Goal: Task Accomplishment & Management: Use online tool/utility

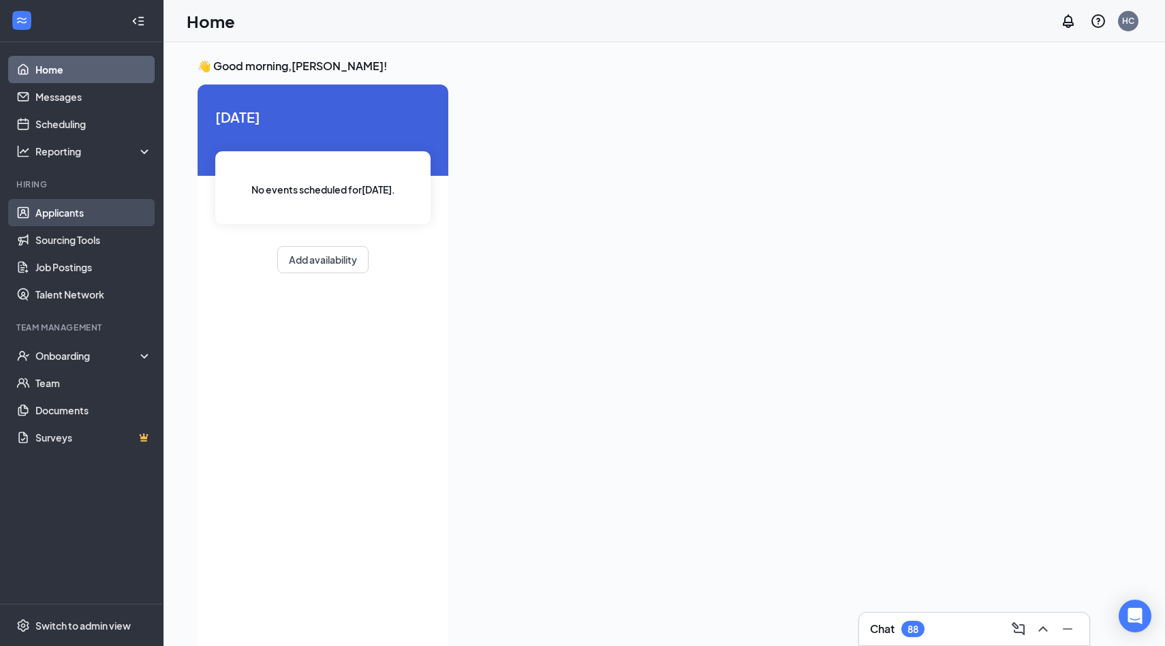
click at [71, 215] on link "Applicants" at bounding box center [93, 212] width 116 height 27
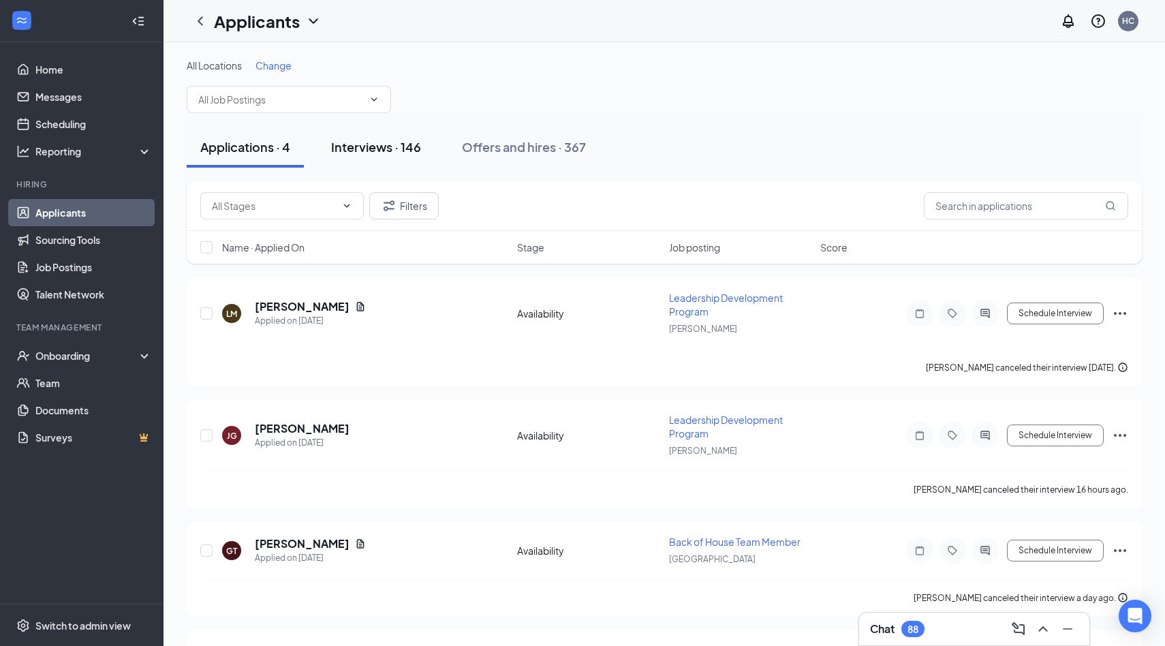
click at [366, 157] on button "Interviews · 146" at bounding box center [375, 147] width 117 height 41
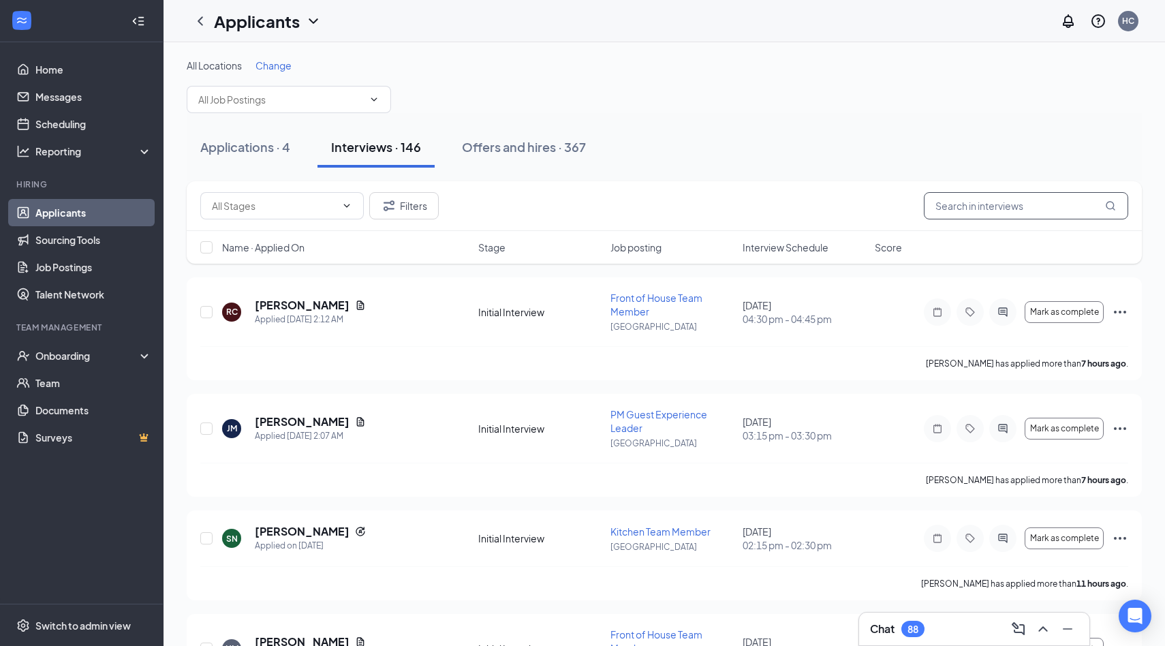
click at [965, 210] on input "text" at bounding box center [1025, 205] width 204 height 27
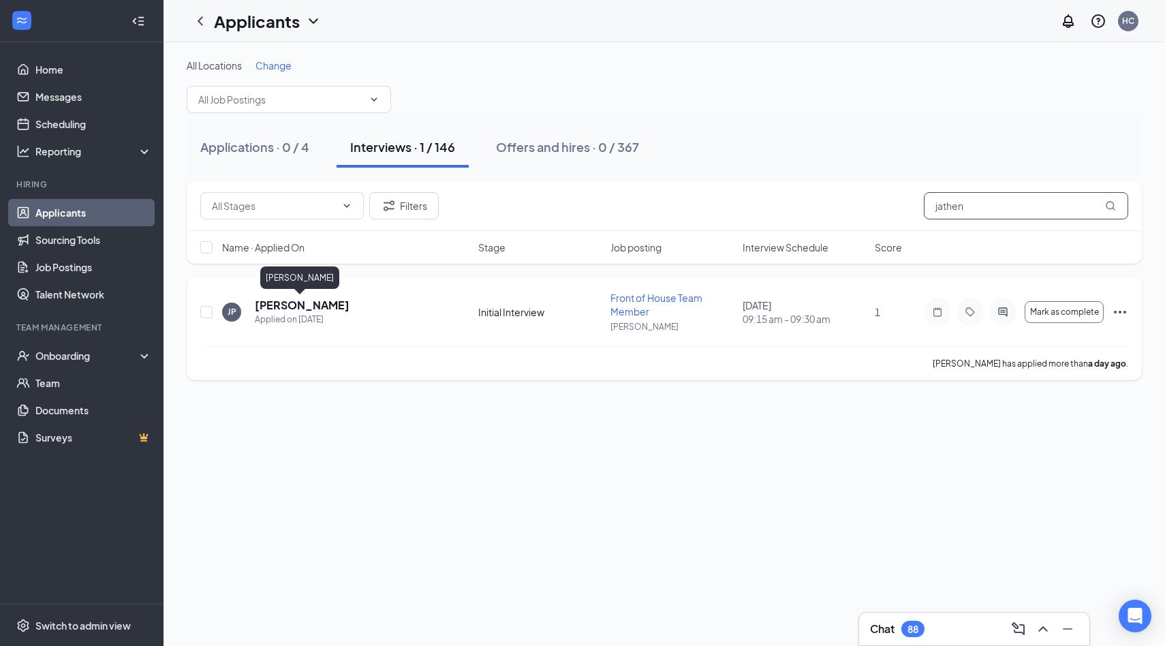
type input "jathen"
click at [305, 304] on h5 "[PERSON_NAME]" at bounding box center [302, 305] width 95 height 15
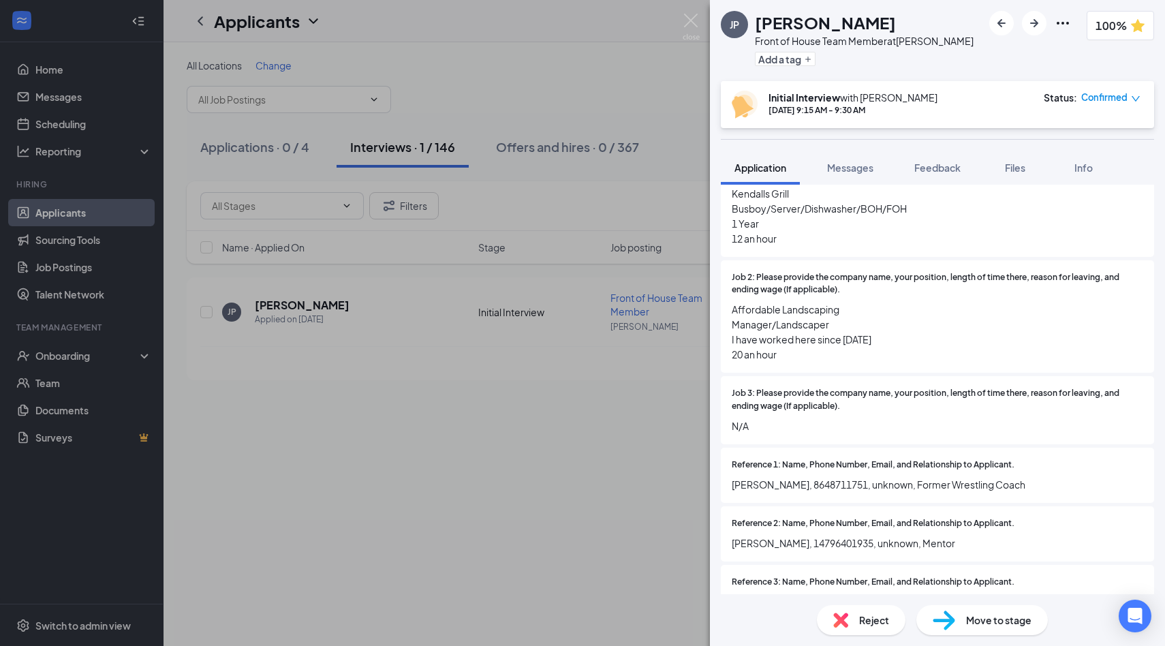
scroll to position [160, 0]
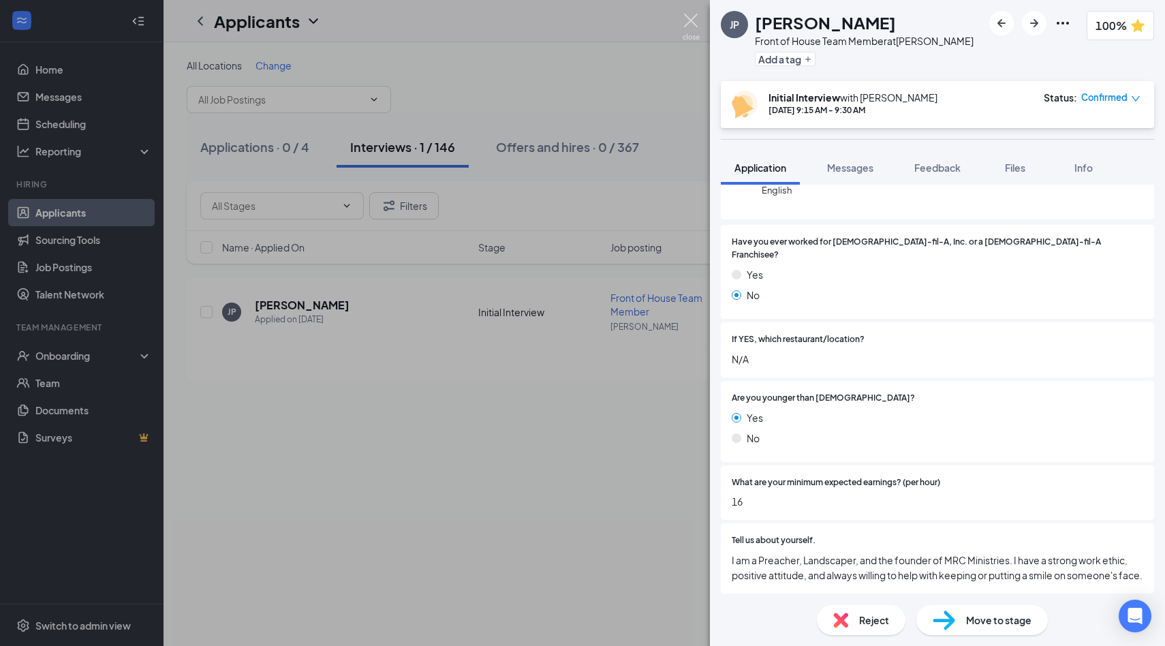
click at [691, 22] on img at bounding box center [690, 27] width 17 height 27
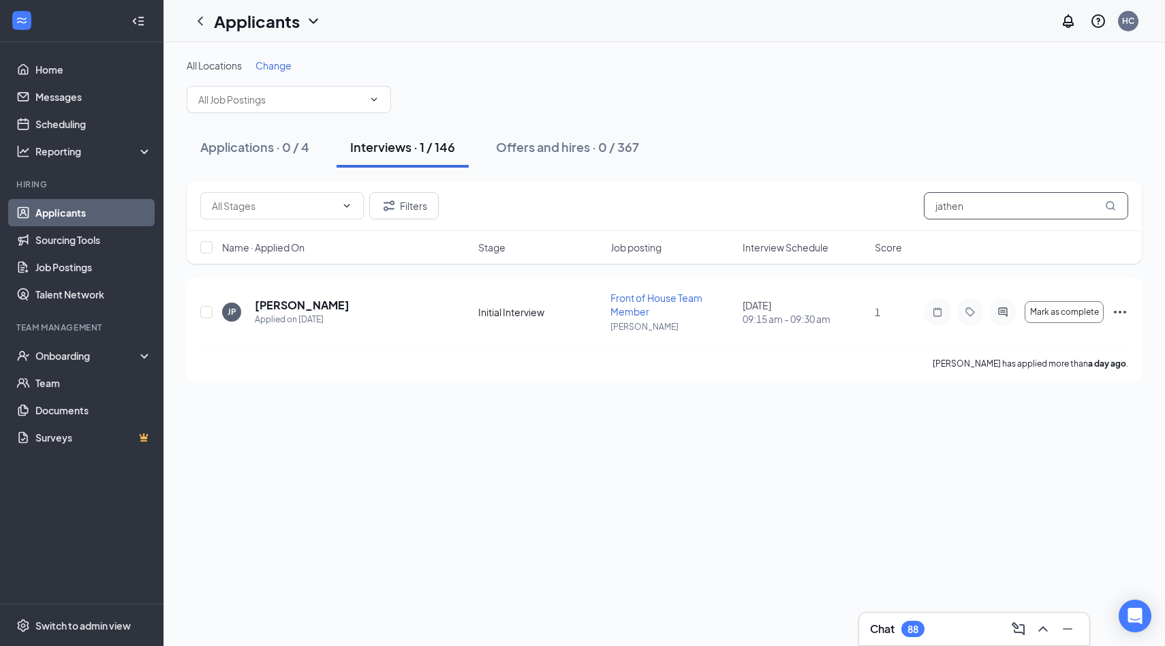
click at [978, 211] on input "jathen" at bounding box center [1025, 205] width 204 height 27
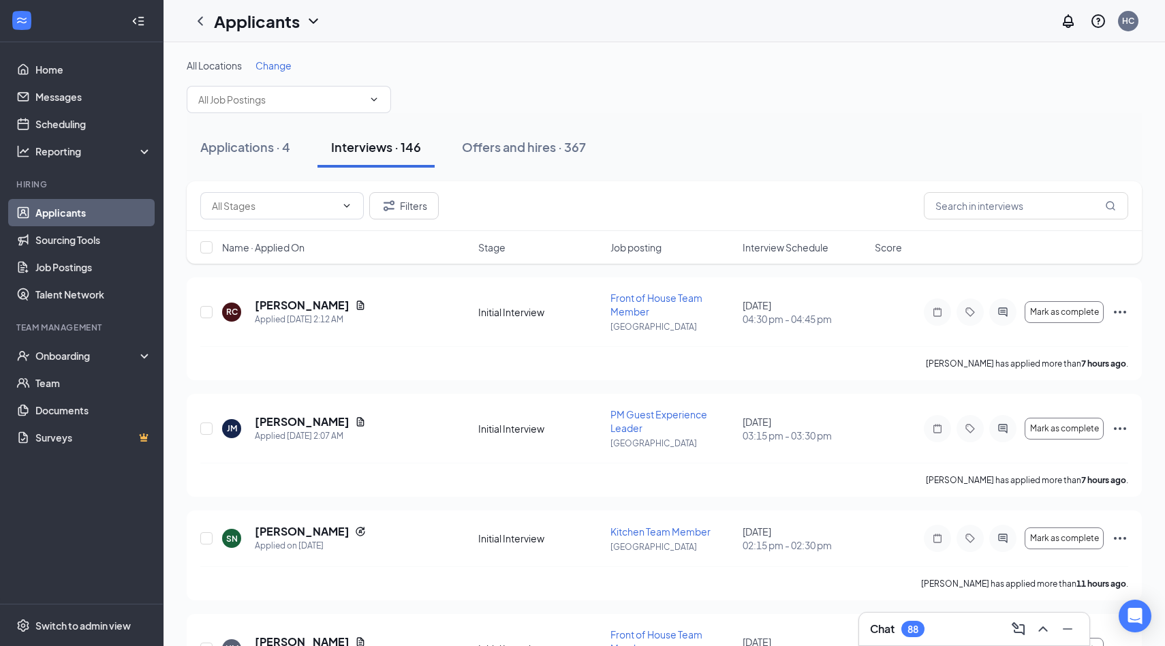
click at [896, 93] on div "All Locations Change" at bounding box center [664, 86] width 955 height 54
click at [92, 123] on link "Scheduling" at bounding box center [93, 123] width 116 height 27
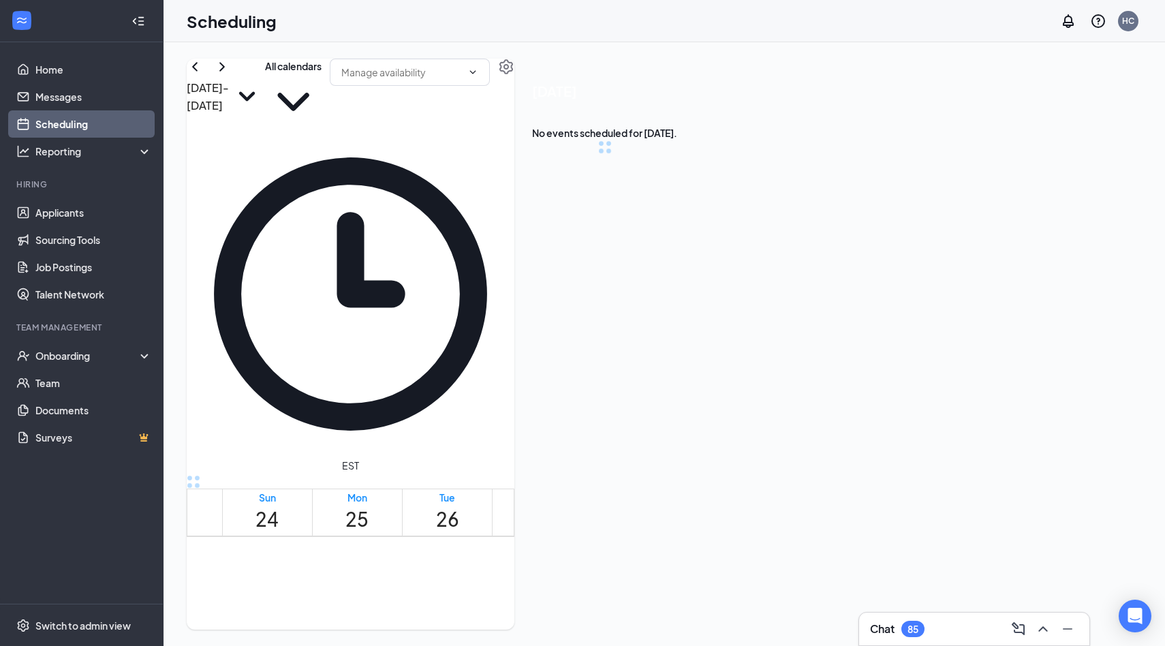
scroll to position [669, 0]
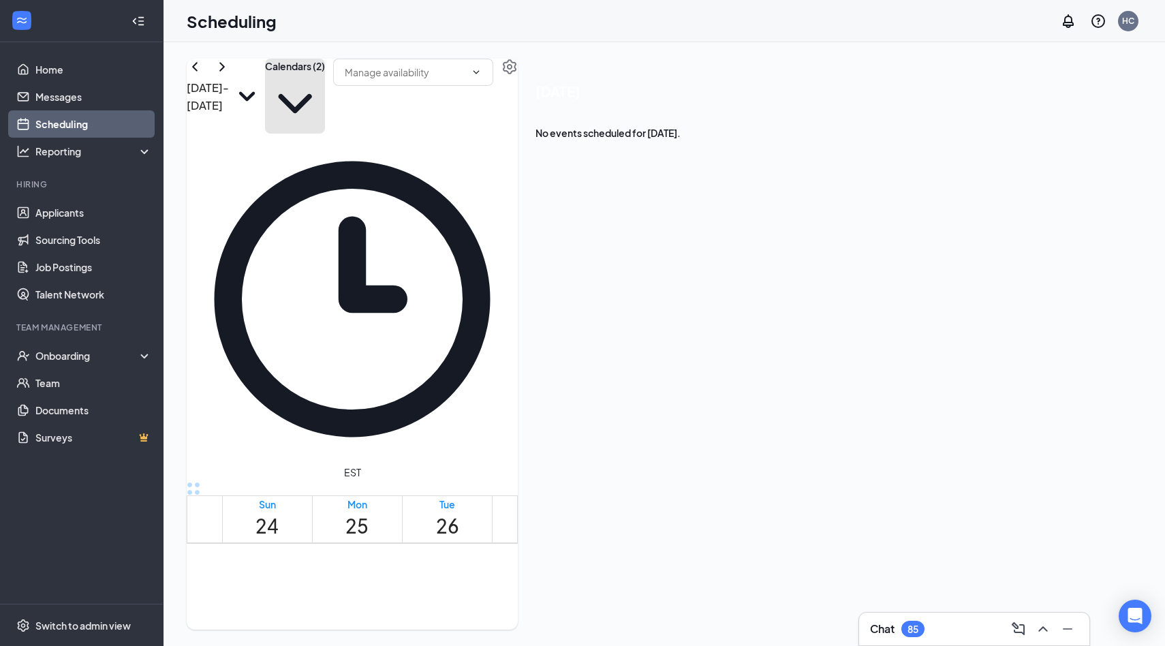
click at [325, 99] on button "Calendars (2)" at bounding box center [295, 96] width 60 height 75
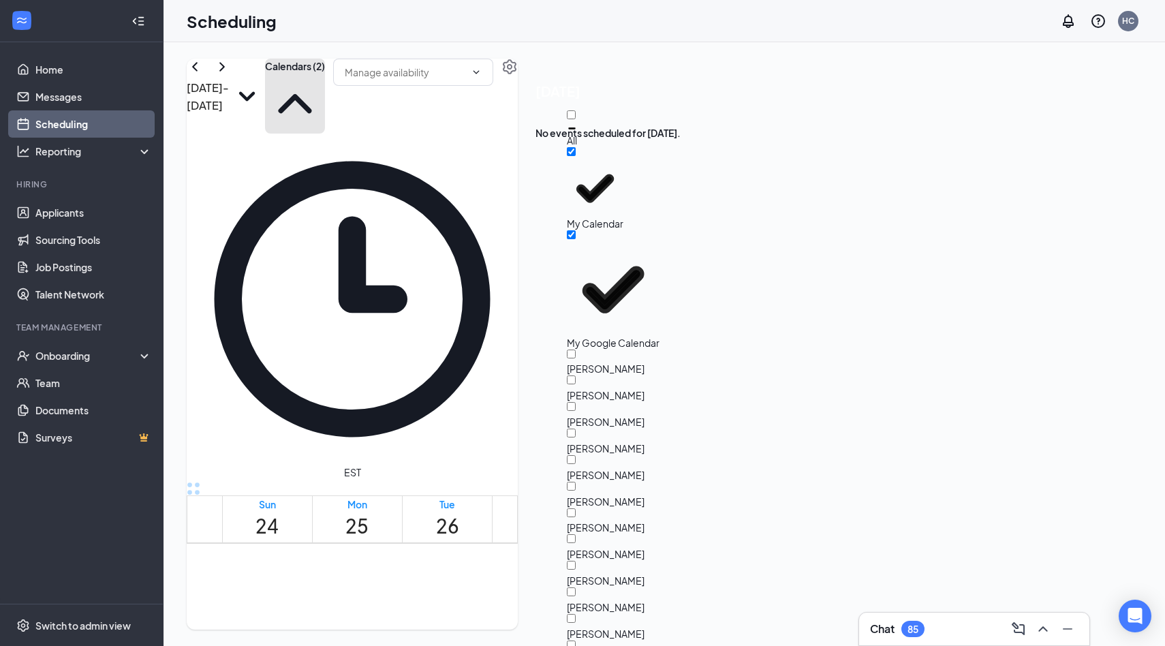
scroll to position [128, 0]
click at [575, 455] on input "[PERSON_NAME]" at bounding box center [571, 459] width 9 height 9
checkbox input "true"
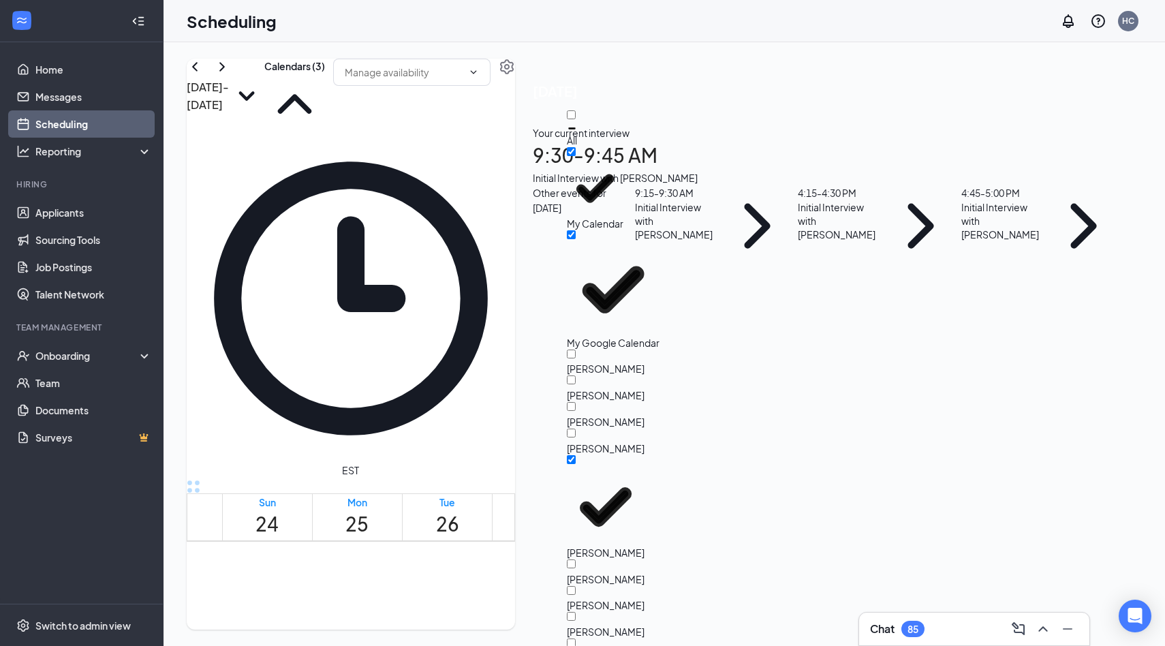
click at [1013, 185] on div "Initial Interview with [PERSON_NAME]" at bounding box center [828, 177] width 591 height 15
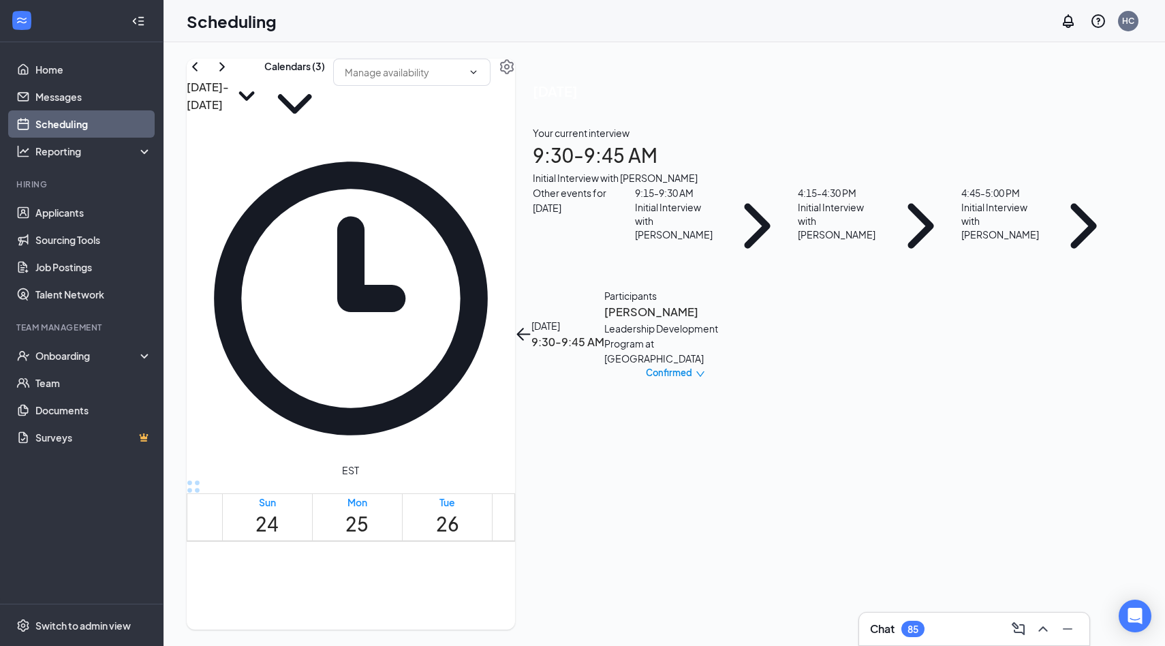
click at [747, 303] on h3 "[PERSON_NAME]" at bounding box center [675, 312] width 143 height 18
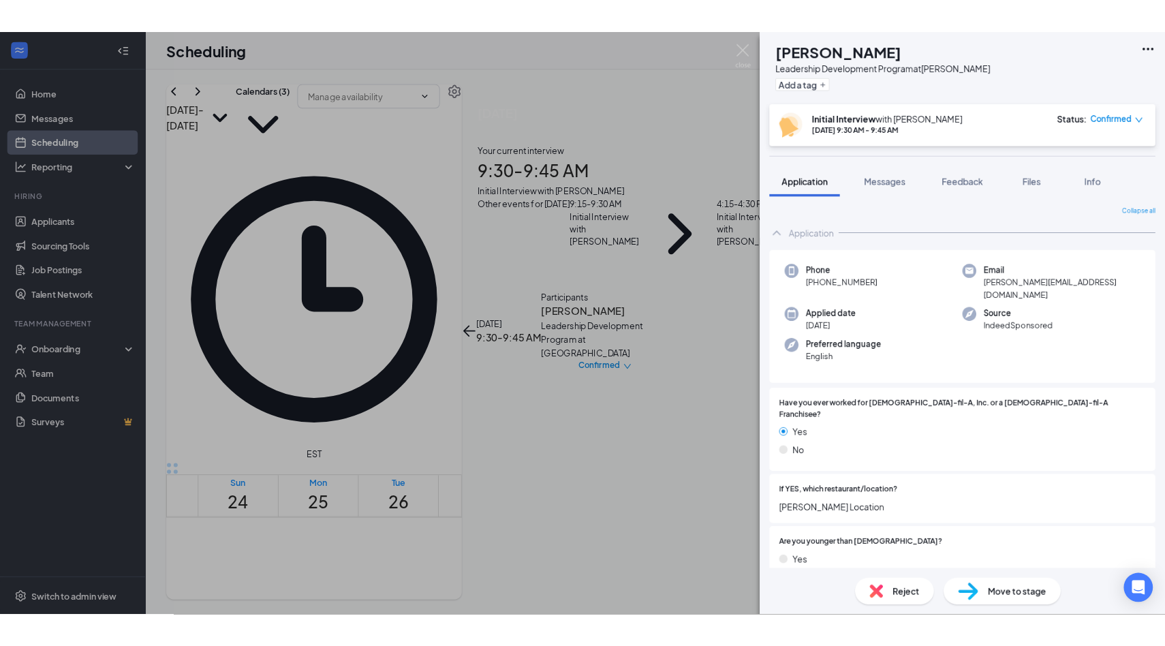
scroll to position [669, 0]
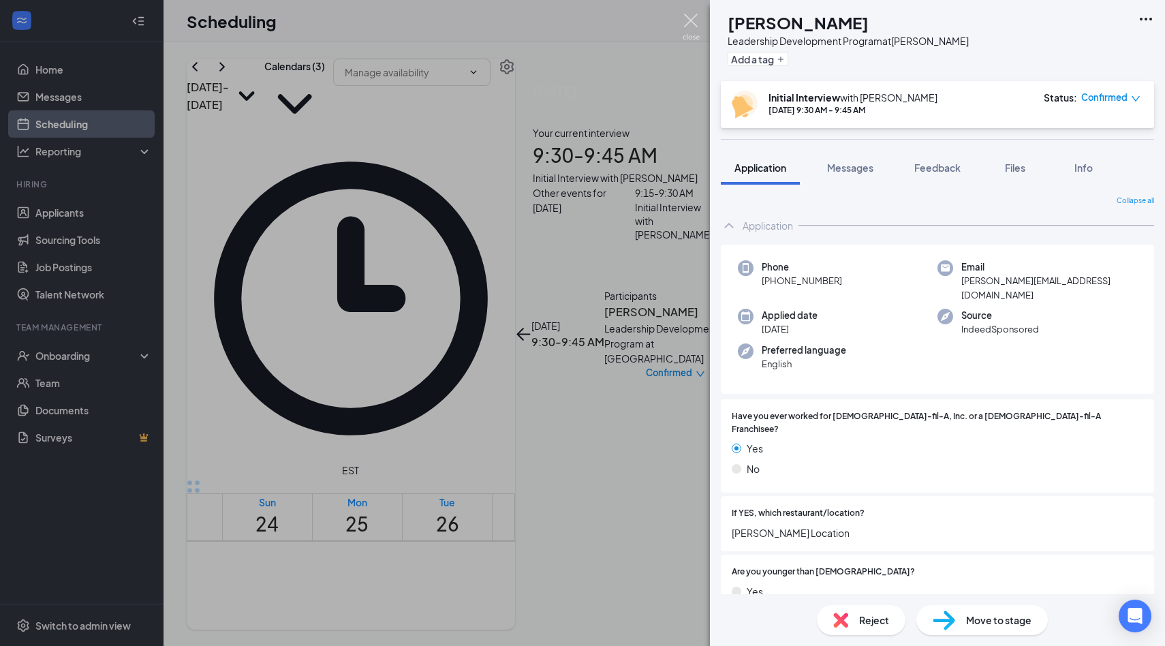
click at [695, 27] on img at bounding box center [690, 27] width 17 height 27
